Goal: Task Accomplishment & Management: Manage account settings

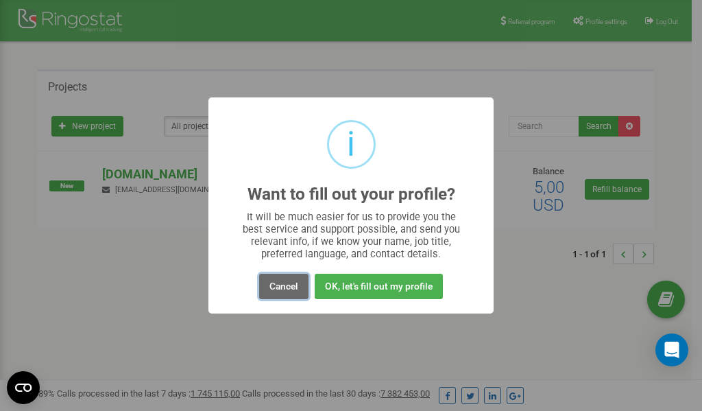
click at [284, 284] on button "Cancel" at bounding box center [283, 285] width 49 height 25
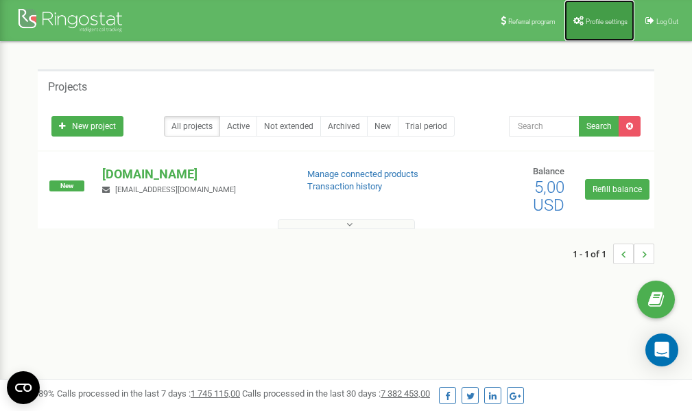
click at [598, 21] on span "Profile settings" at bounding box center [606, 22] width 42 height 8
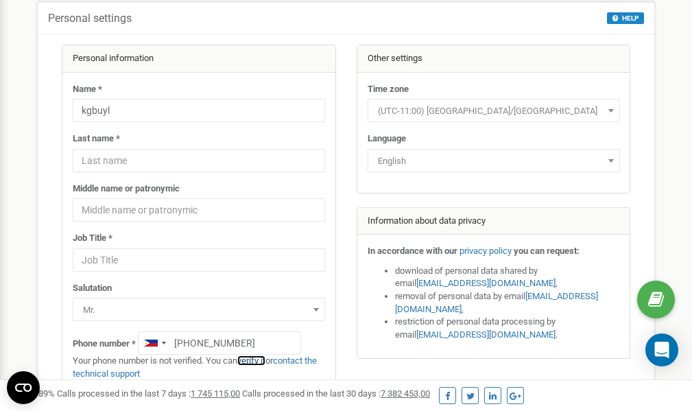
click at [254, 360] on link "verify it" at bounding box center [251, 360] width 28 height 10
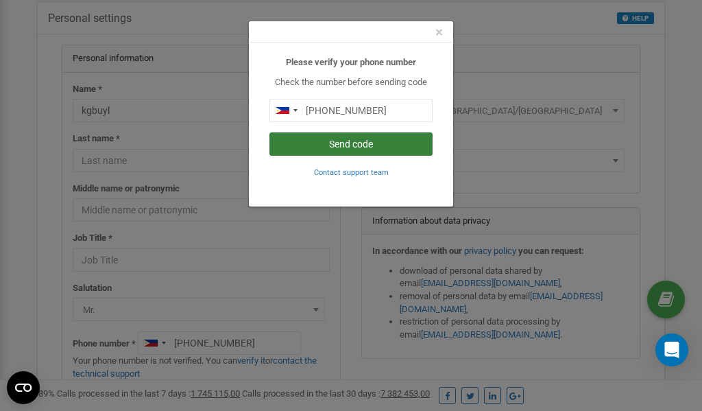
click at [358, 142] on button "Send code" at bounding box center [350, 143] width 163 height 23
